Goal: Check status: Check status

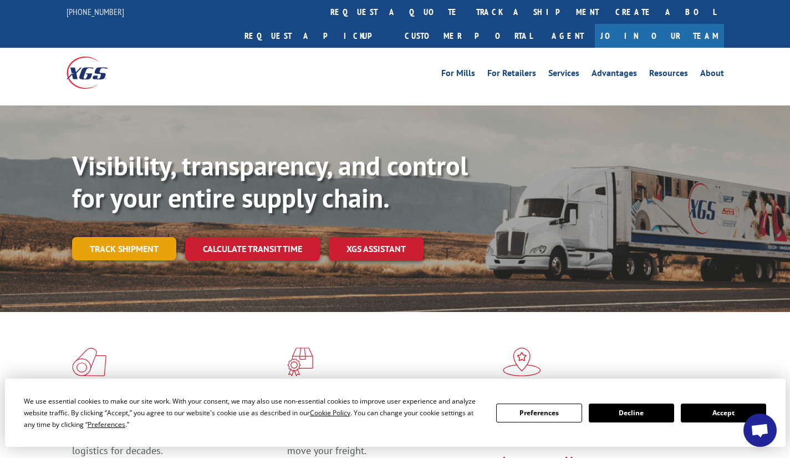
click at [131, 237] on link "Track shipment" at bounding box center [124, 248] width 104 height 23
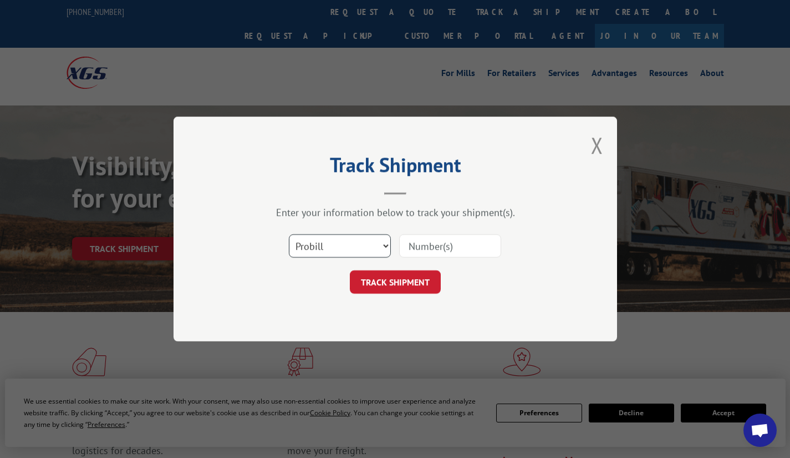
click at [384, 245] on select "Select category... Probill BOL PO" at bounding box center [340, 245] width 102 height 23
select select "bol"
click at [289, 234] on select "Select category... Probill BOL PO" at bounding box center [340, 245] width 102 height 23
click at [428, 247] on input at bounding box center [450, 245] width 102 height 23
paste input "6100047326"
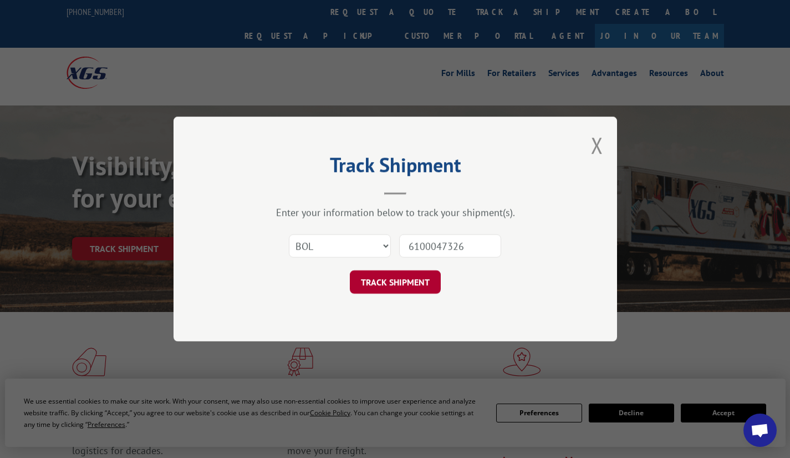
type input "6100047326"
click at [408, 281] on button "TRACK SHIPMENT" at bounding box center [395, 281] width 91 height 23
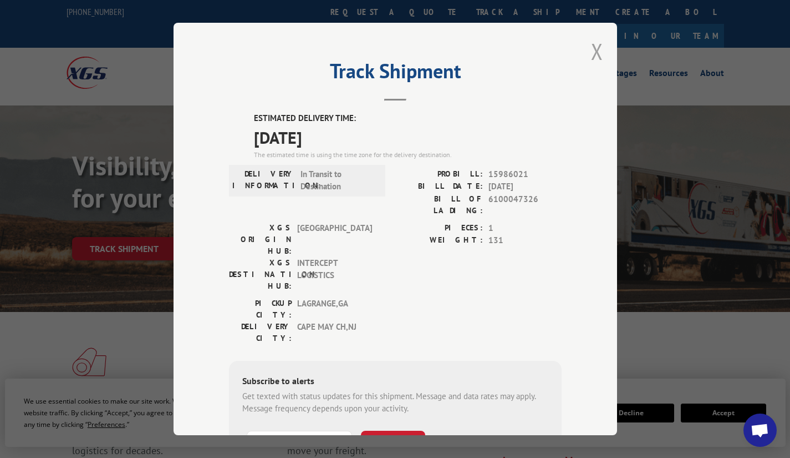
click at [595, 53] on button "Close modal" at bounding box center [597, 51] width 12 height 29
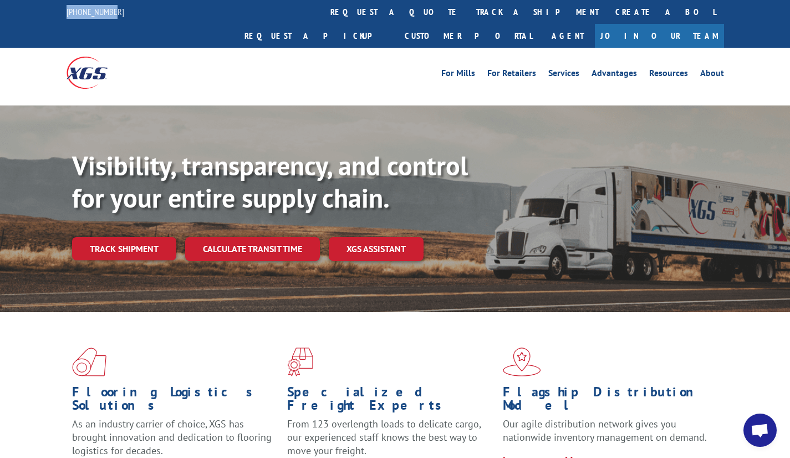
drag, startPoint x: 112, startPoint y: 11, endPoint x: 63, endPoint y: 13, distance: 49.4
click at [63, 13] on div "[PHONE_NUMBER] request a quote track a shipment Create a BOL Request a pickup C…" at bounding box center [395, 24] width 790 height 48
copy link "[PHONE_NUMBER]"
